Goal: Information Seeking & Learning: Learn about a topic

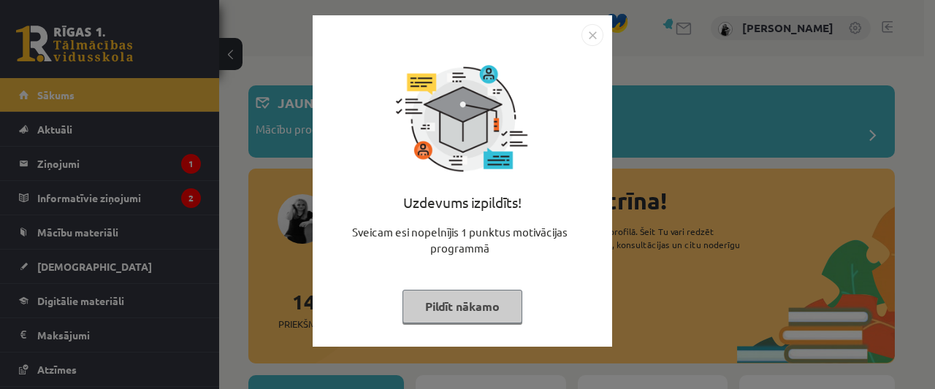
click at [488, 302] on button "Pildīt nākamo" at bounding box center [462, 307] width 120 height 34
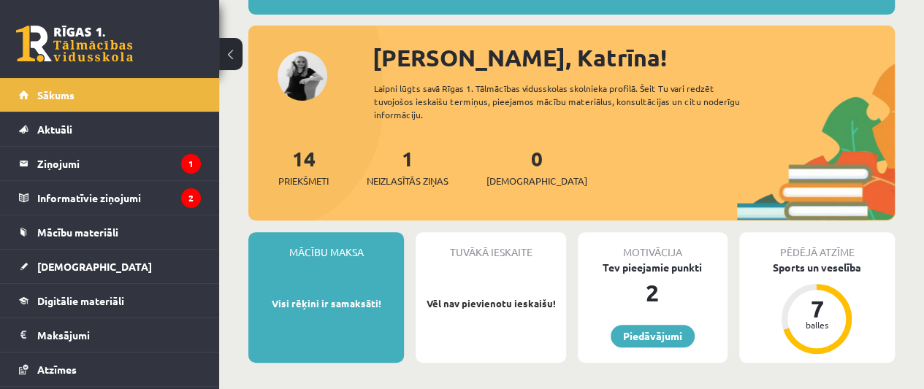
scroll to position [148, 0]
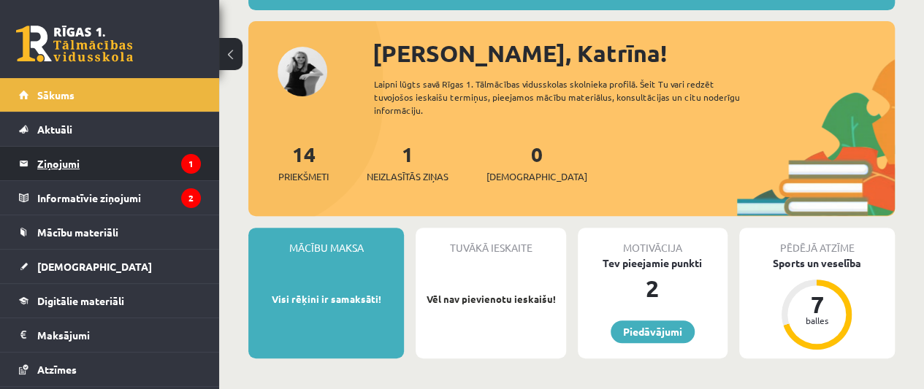
click at [133, 159] on legend "Ziņojumi 1" at bounding box center [119, 164] width 164 height 34
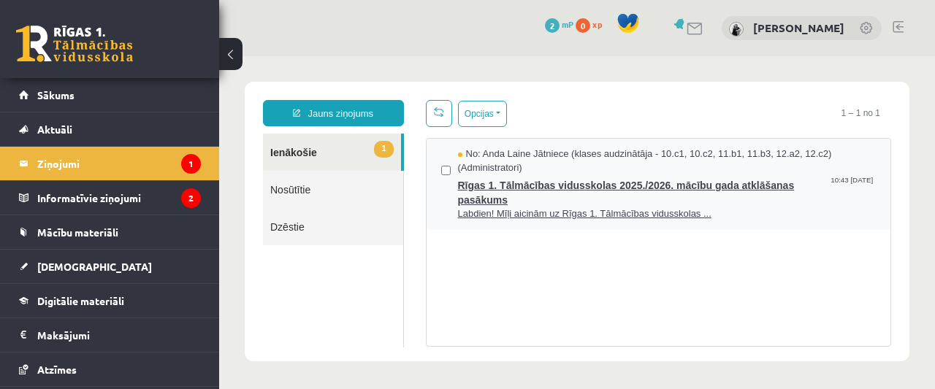
click at [739, 208] on span "Labdien! Mīļi aicinām uz Rīgas 1. Tālmācības vidusskolas ..." at bounding box center [667, 214] width 419 height 14
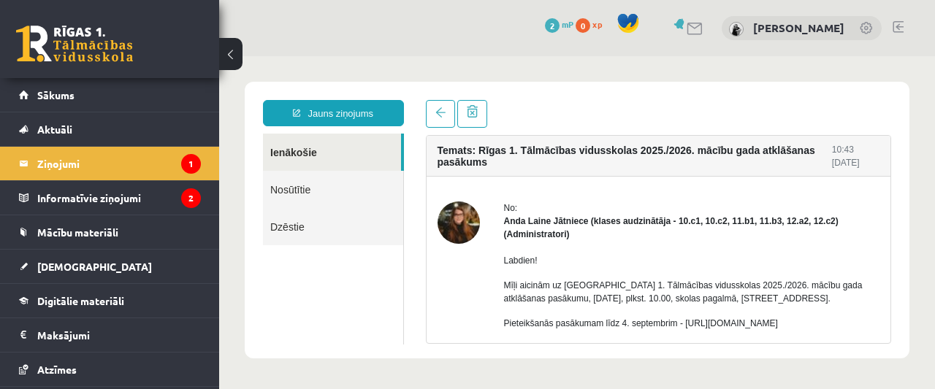
drag, startPoint x: 890, startPoint y: 183, endPoint x: 885, endPoint y: 207, distance: 24.6
click at [885, 207] on div "Temats: Rīgas 1. Tālmācības vidusskolas 2025./2026. mācību gada atklāšanas pasā…" at bounding box center [659, 239] width 466 height 209
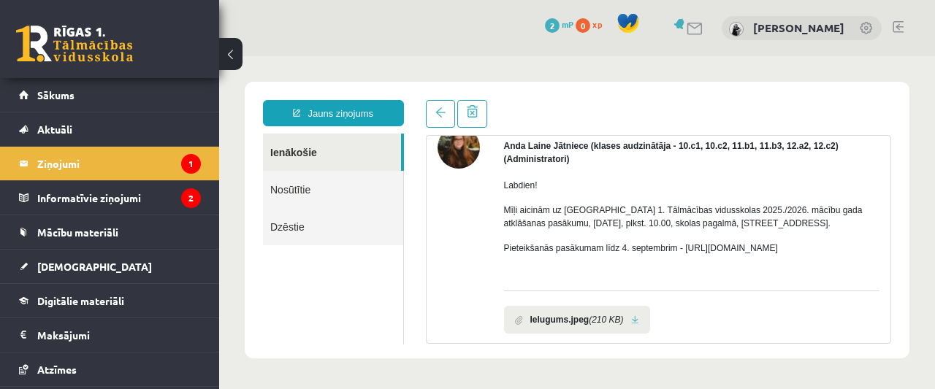
scroll to position [76, 0]
click at [132, 189] on legend "Informatīvie ziņojumi 2" at bounding box center [119, 198] width 164 height 34
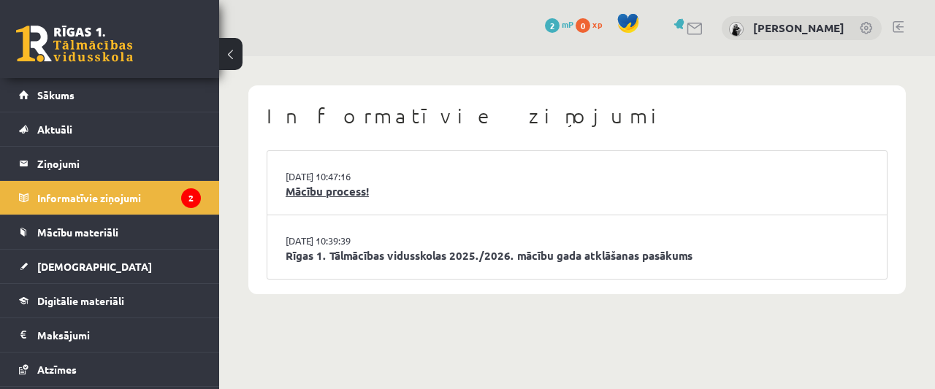
click at [353, 186] on link "Mācību process!" at bounding box center [577, 191] width 583 height 17
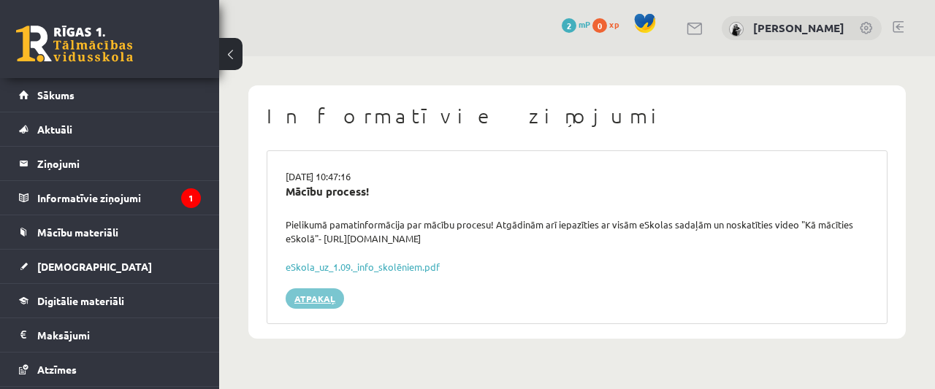
click at [291, 301] on link "Atpakaļ" at bounding box center [315, 299] width 58 height 20
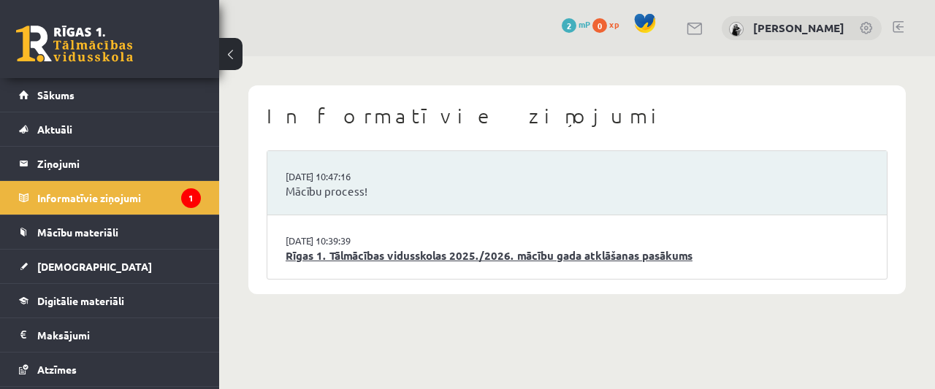
click at [386, 254] on link "Rīgas 1. Tālmācības vidusskolas 2025./2026. mācību gada atklāšanas pasākums" at bounding box center [577, 256] width 583 height 17
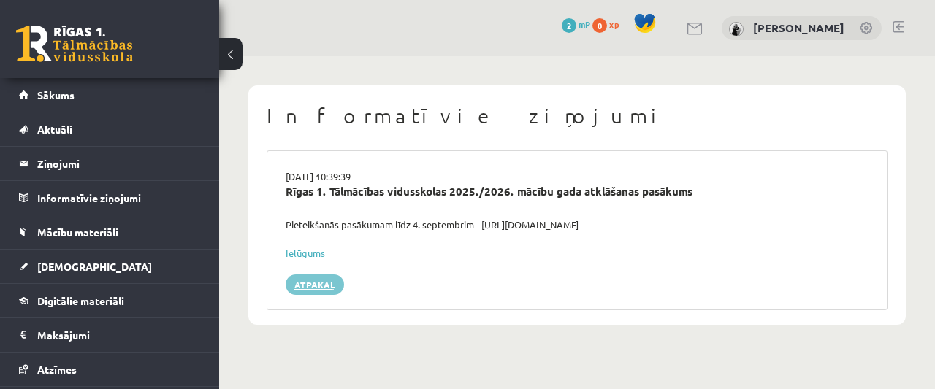
click at [324, 280] on link "Atpakaļ" at bounding box center [315, 285] width 58 height 20
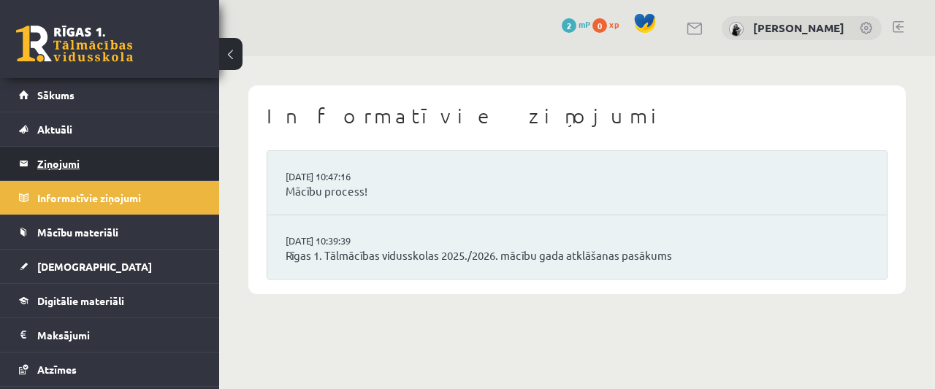
click at [145, 175] on legend "Ziņojumi 0" at bounding box center [119, 164] width 164 height 34
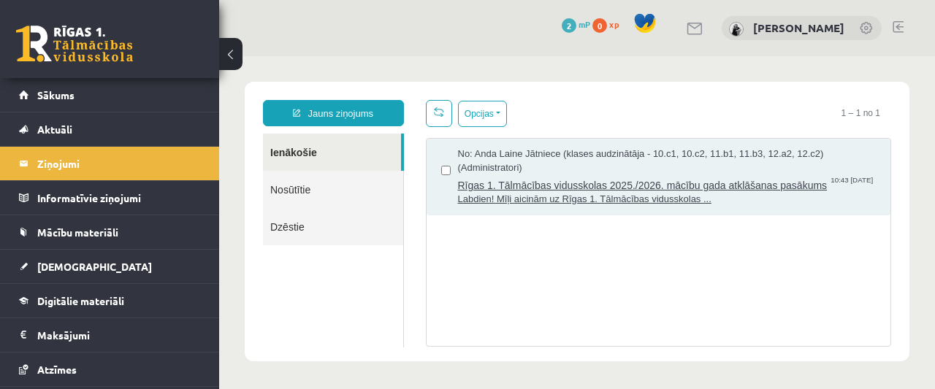
click at [749, 207] on span "Labdien! Mīļi aicinām uz Rīgas 1. Tālmācības vidusskolas ..." at bounding box center [667, 200] width 419 height 14
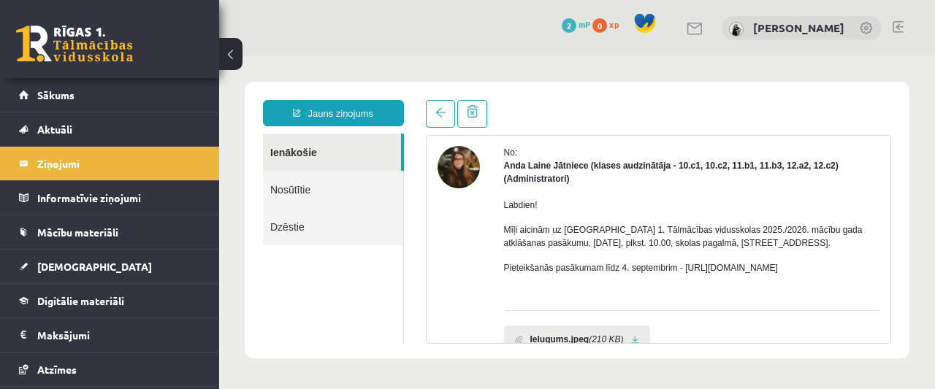
scroll to position [77, 0]
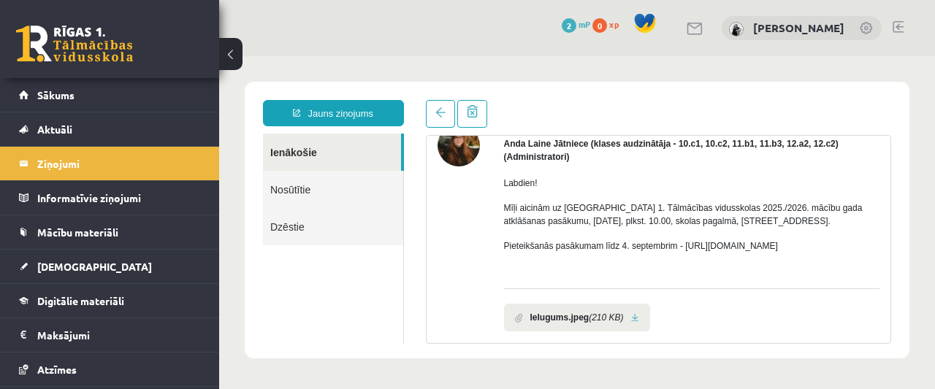
click at [633, 319] on link at bounding box center [635, 317] width 8 height 9
click at [115, 104] on link "Sākums" at bounding box center [110, 95] width 182 height 34
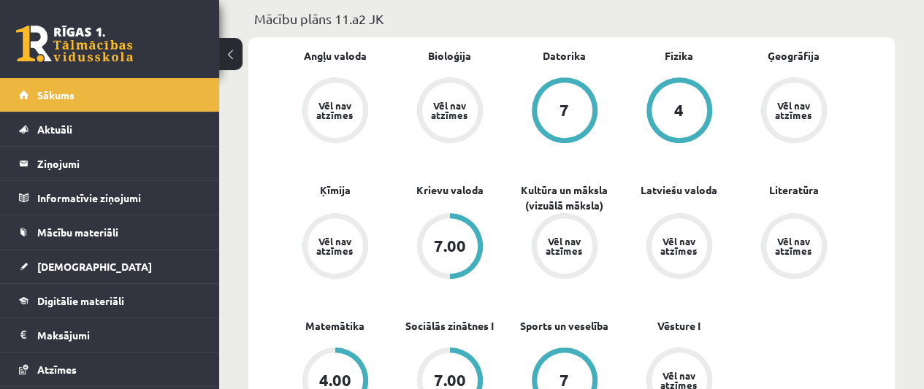
scroll to position [440, 0]
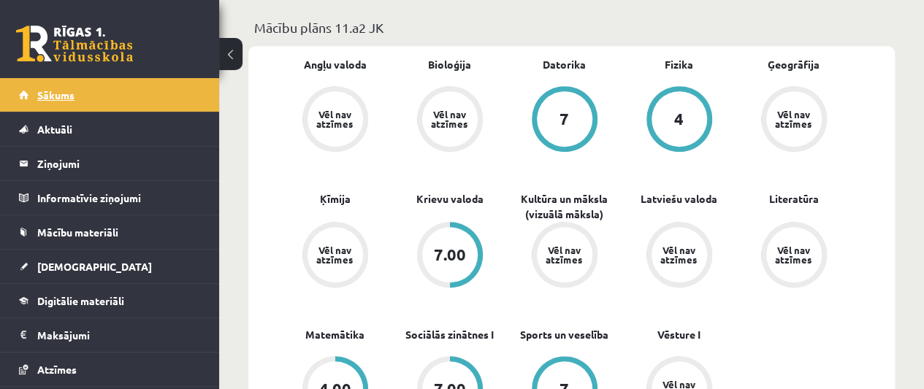
click at [107, 101] on link "Sākums" at bounding box center [110, 95] width 182 height 34
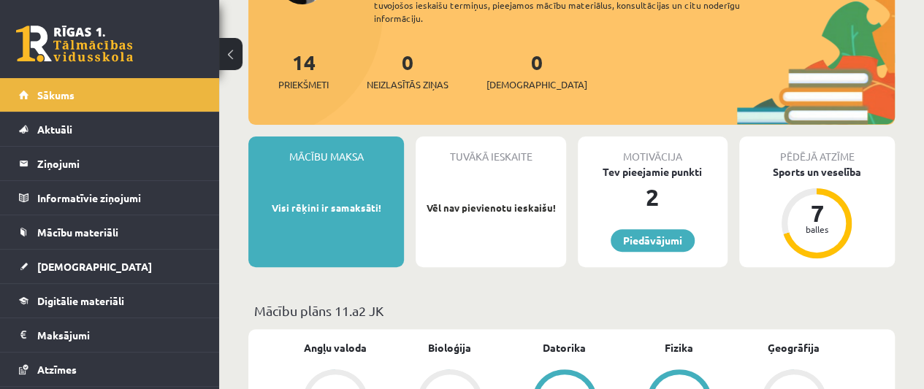
scroll to position [152, 0]
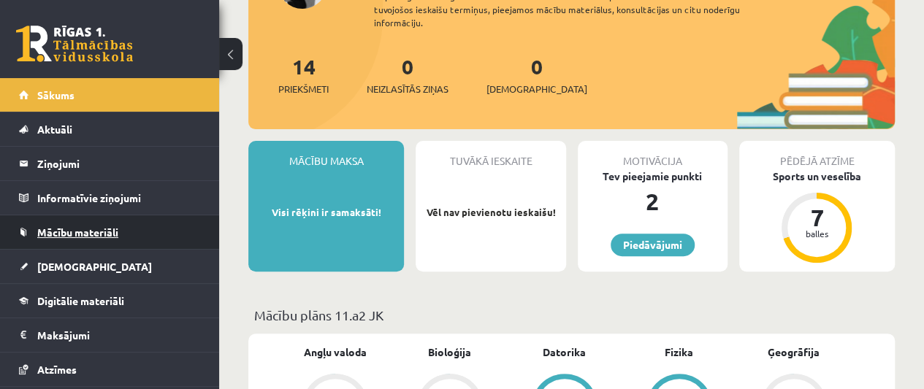
click at [114, 226] on span "Mācību materiāli" at bounding box center [77, 232] width 81 height 13
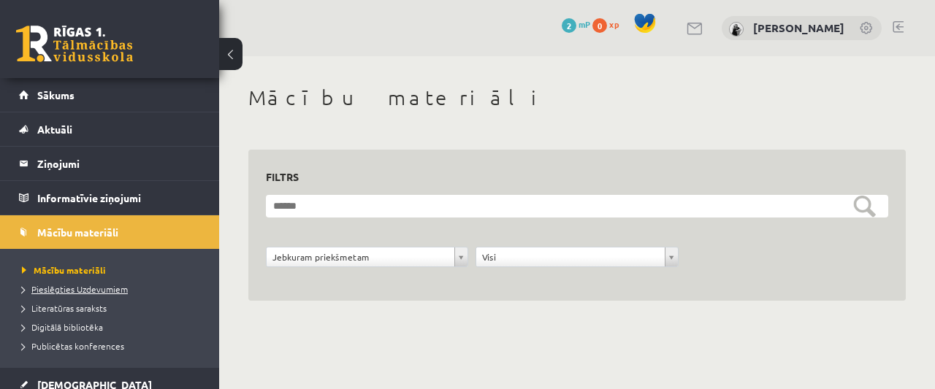
click at [99, 290] on span "Pieslēgties Uzdevumiem" at bounding box center [75, 289] width 106 height 12
click at [92, 305] on span "Literatūras saraksts" at bounding box center [64, 308] width 85 height 12
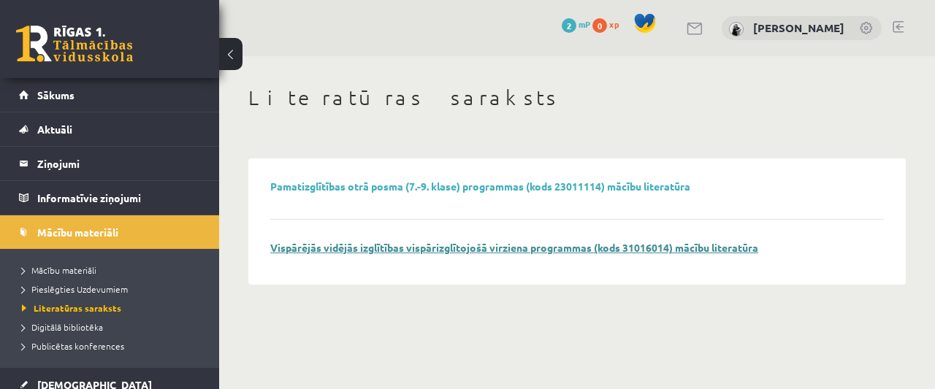
click at [484, 245] on link "Vispārējās vidējās izglītības vispārizglītojošā virziena programmas (kods 31016…" at bounding box center [514, 247] width 488 height 13
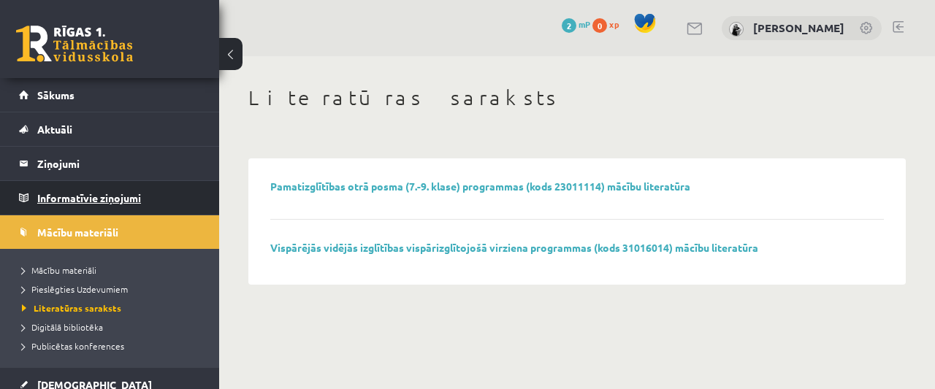
click at [115, 192] on legend "Informatīvie ziņojumi 0" at bounding box center [119, 198] width 164 height 34
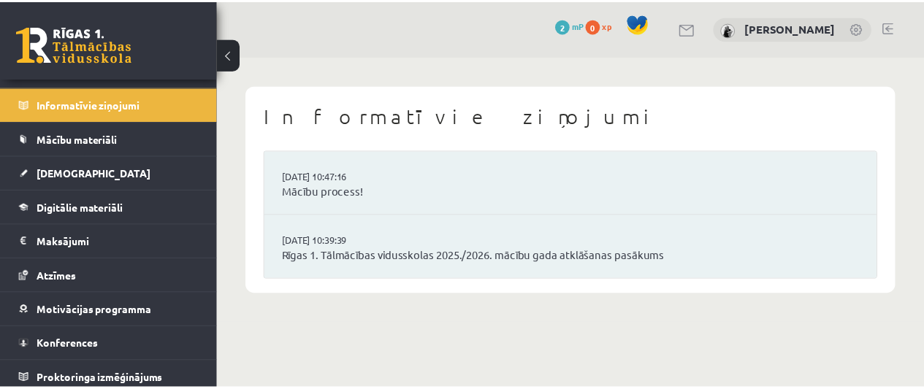
scroll to position [96, 0]
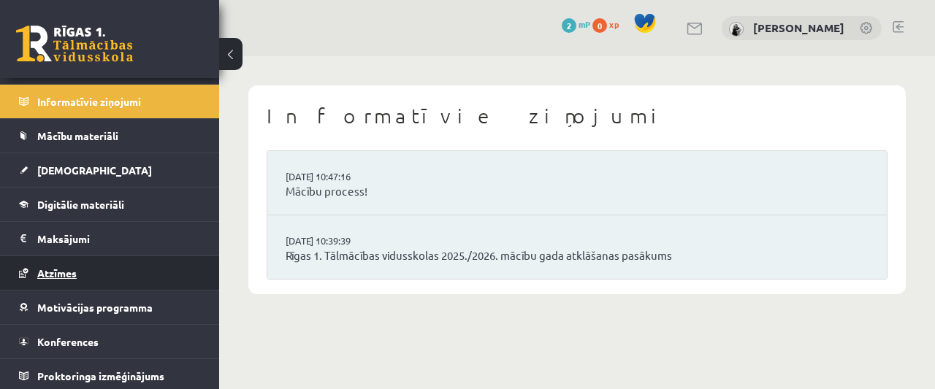
click at [145, 267] on link "Atzīmes" at bounding box center [110, 273] width 182 height 34
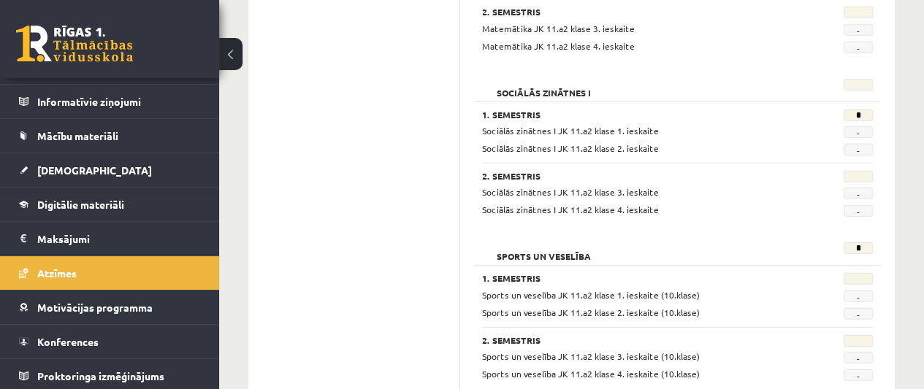
scroll to position [2015, 0]
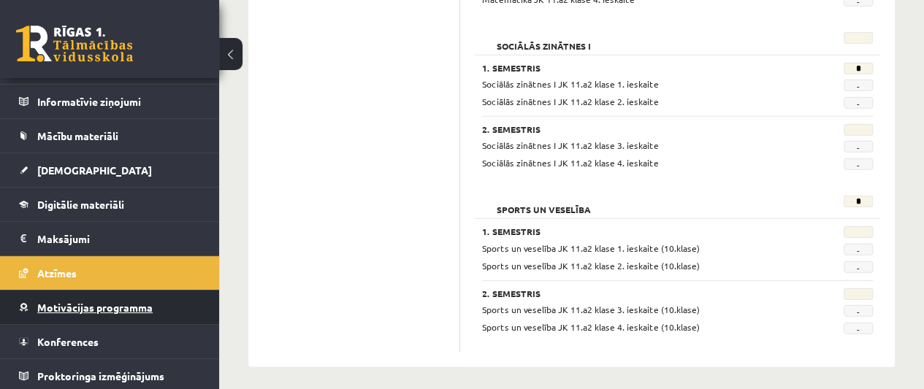
click at [114, 309] on span "Motivācijas programma" at bounding box center [94, 307] width 115 height 13
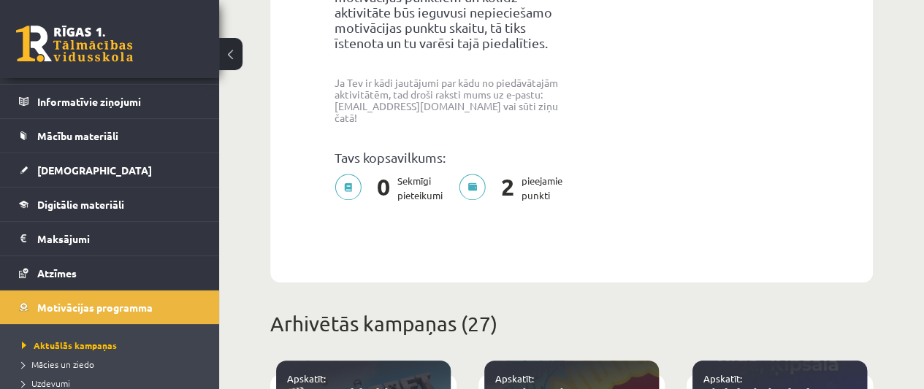
scroll to position [332, 0]
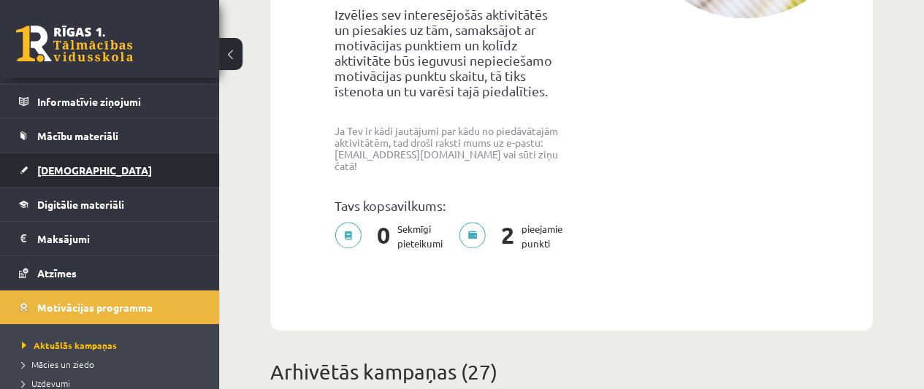
click at [72, 170] on span "[DEMOGRAPHIC_DATA]" at bounding box center [94, 170] width 115 height 13
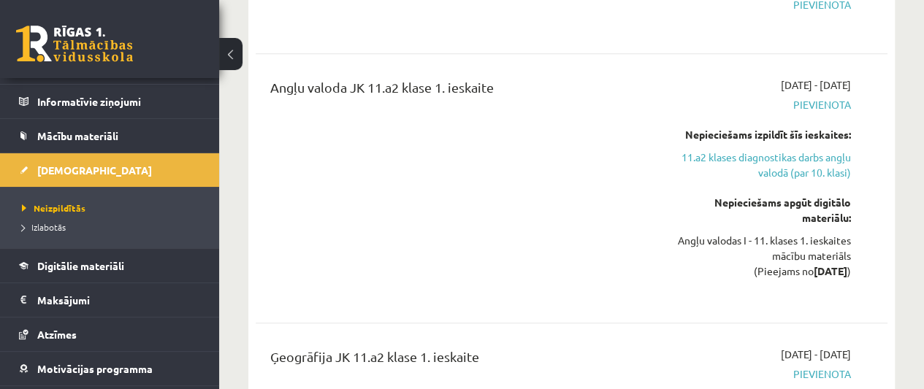
scroll to position [367, 0]
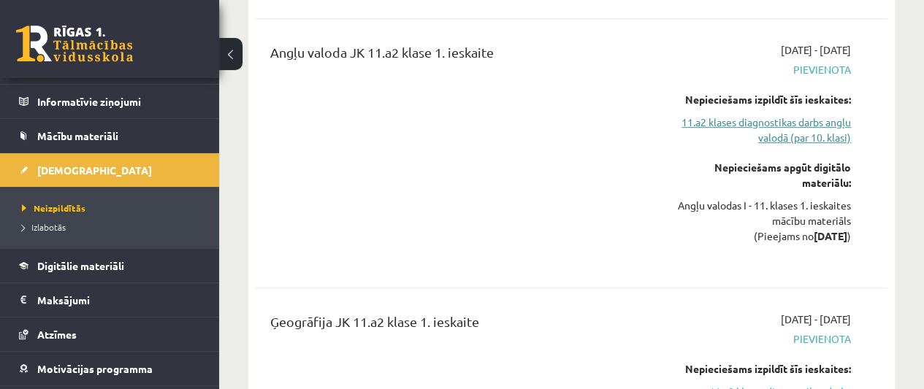
click at [782, 126] on link "11.a2 klases diagnostikas darbs angļu valodā (par 10. klasi)" at bounding box center [761, 130] width 179 height 31
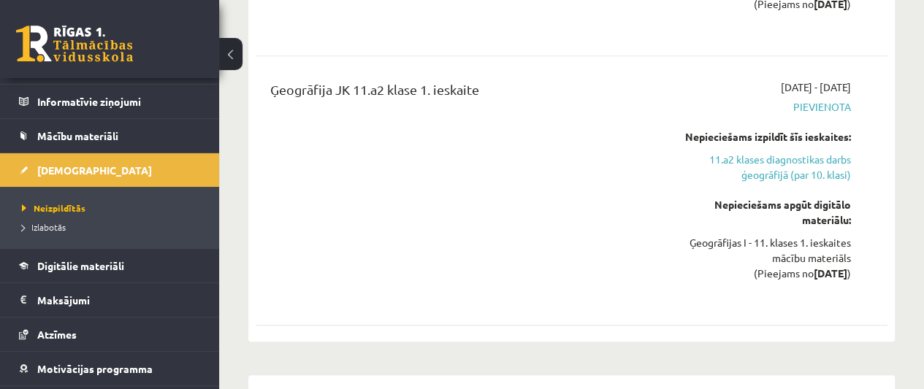
scroll to position [565, 0]
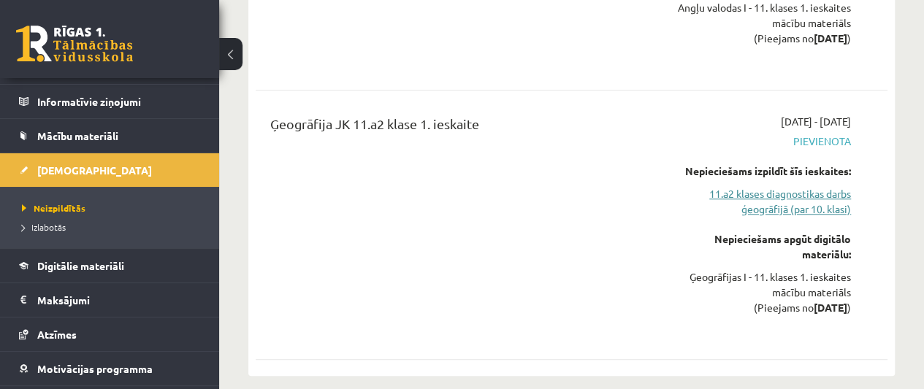
click at [773, 209] on link "11.a2 klases diagnostikas darbs ģeogrāfijā (par 10. klasi)" at bounding box center [761, 201] width 179 height 31
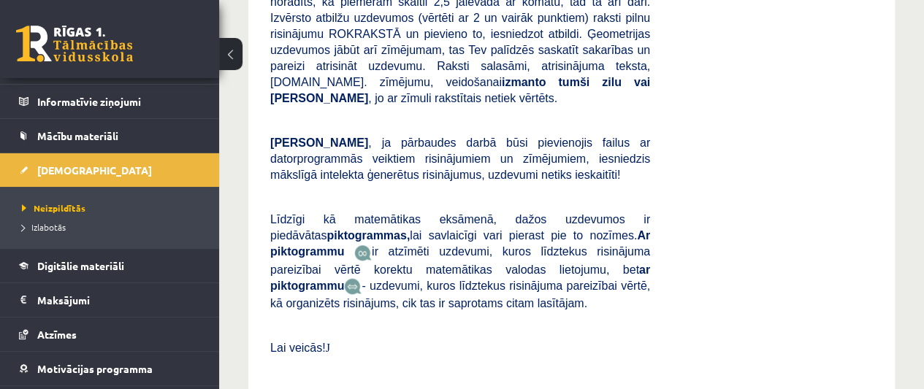
scroll to position [8856, 0]
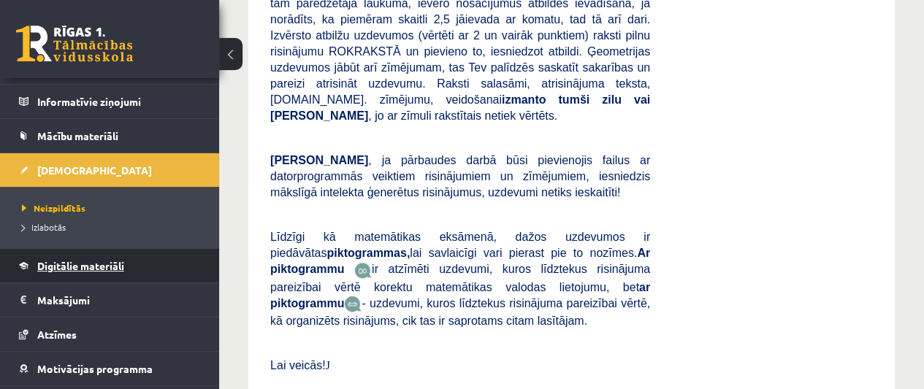
click at [72, 259] on span "Digitālie materiāli" at bounding box center [80, 265] width 87 height 13
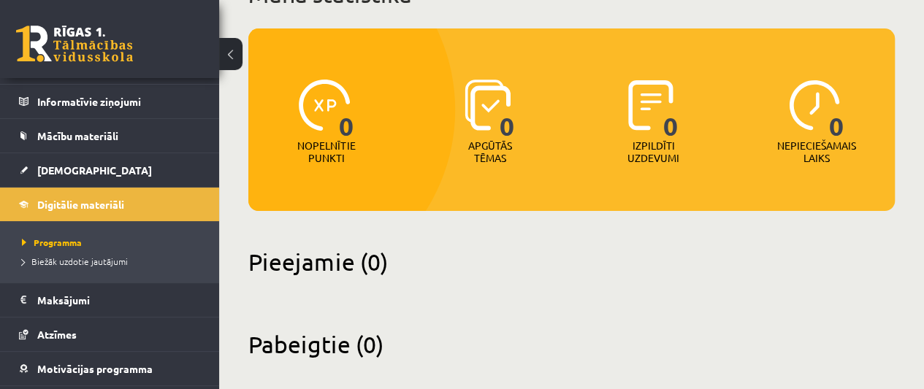
scroll to position [139, 0]
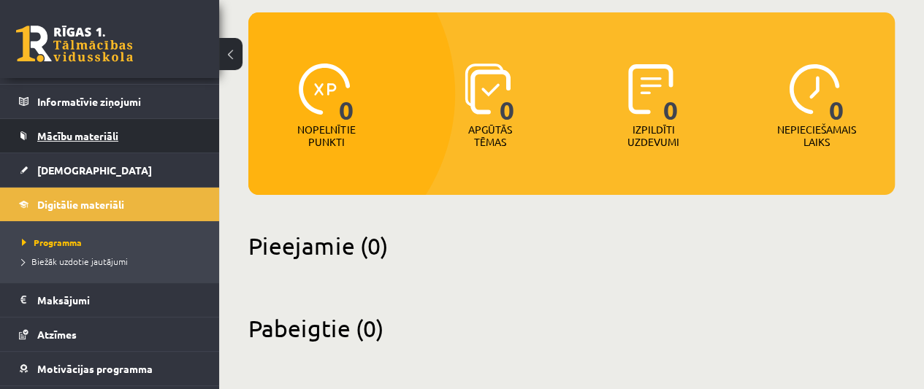
click at [142, 144] on link "Mācību materiāli" at bounding box center [110, 136] width 182 height 34
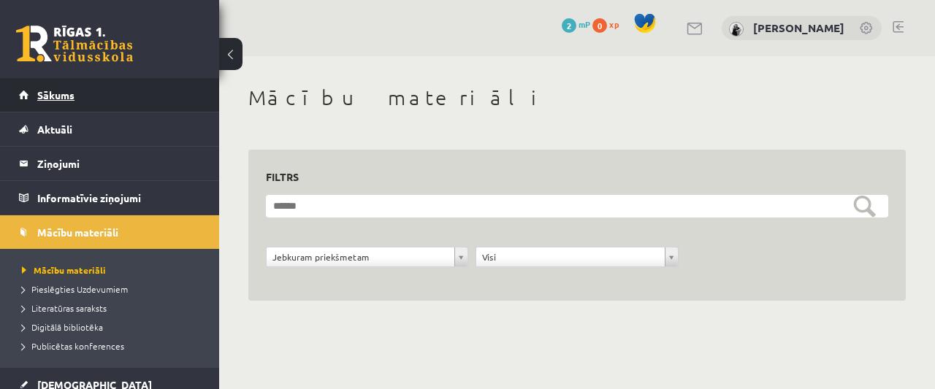
click at [126, 96] on link "Sākums" at bounding box center [110, 95] width 182 height 34
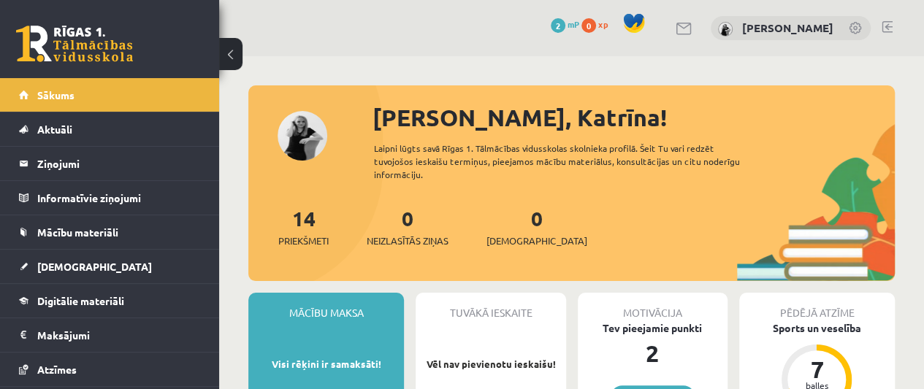
click at [579, 27] on span "mP" at bounding box center [574, 24] width 12 height 12
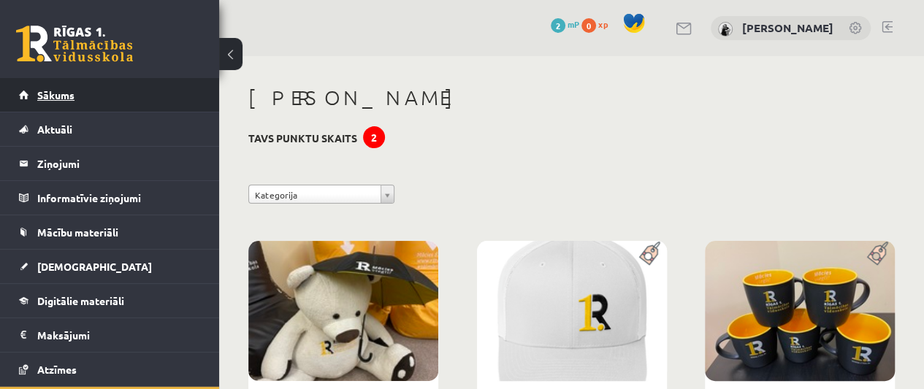
click at [148, 100] on link "Sākums" at bounding box center [110, 95] width 182 height 34
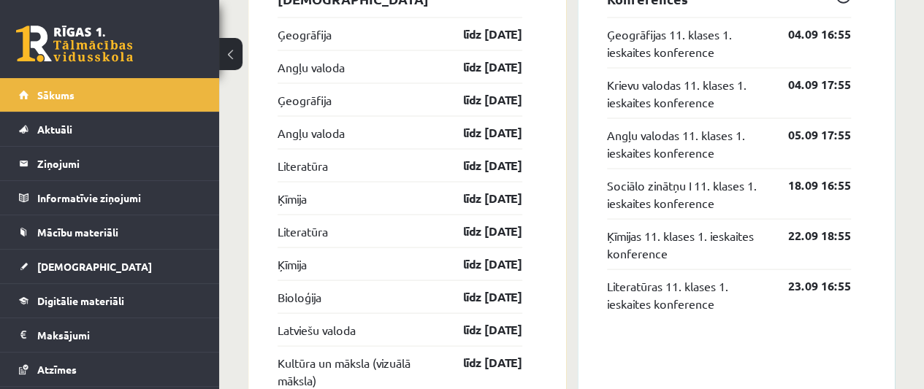
scroll to position [1367, 0]
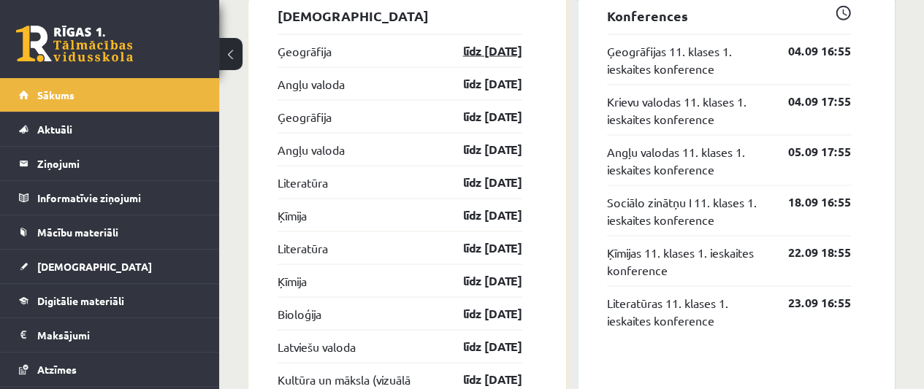
click at [497, 55] on link "līdz [DATE]" at bounding box center [480, 51] width 85 height 18
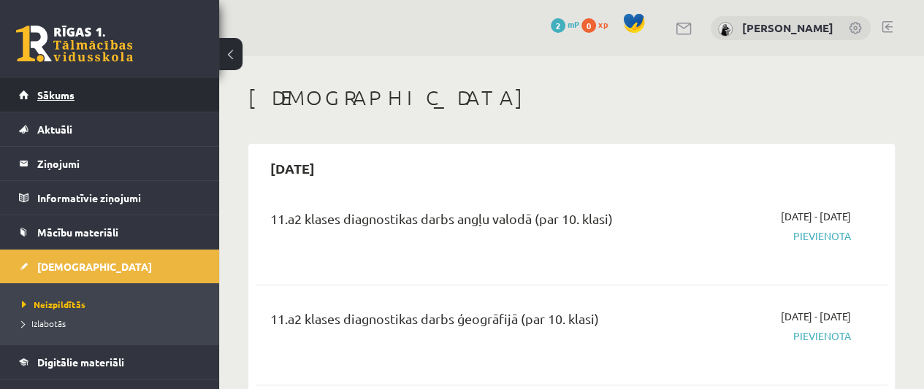
click at [139, 104] on link "Sākums" at bounding box center [110, 95] width 182 height 34
